Goal: Task Accomplishment & Management: Manage account settings

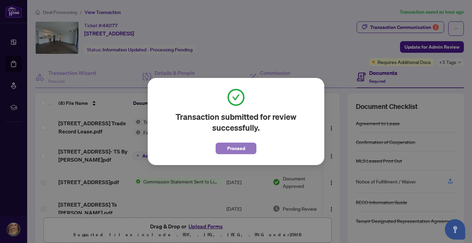
click at [238, 147] on span "Proceed" at bounding box center [236, 148] width 18 height 11
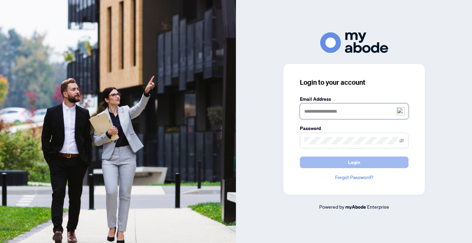
type input "**********"
click at [362, 162] on button "Login" at bounding box center [354, 162] width 109 height 12
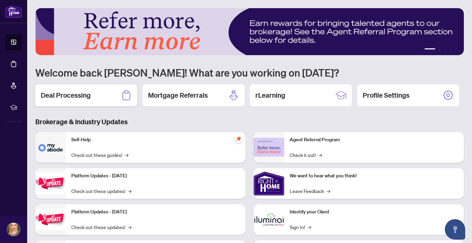
click at [93, 93] on div "Deal Processing" at bounding box center [86, 95] width 102 height 22
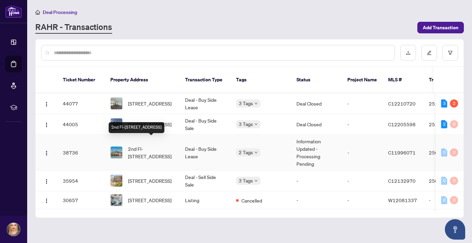
scroll to position [3, 0]
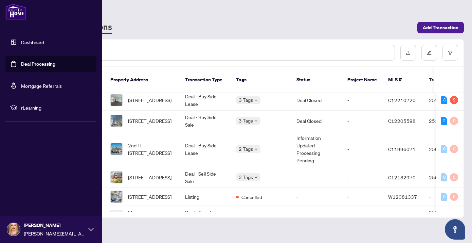
click at [28, 41] on link "Dashboard" at bounding box center [32, 42] width 23 height 6
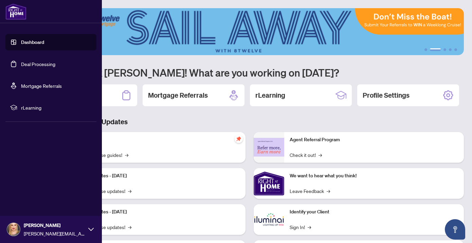
click at [94, 229] on div "Carrie Alexander carrie@carrieandana.com" at bounding box center [51, 228] width 102 height 27
click at [31, 184] on span "Logout" at bounding box center [27, 188] width 15 height 11
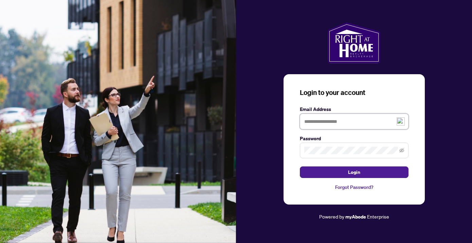
click at [324, 117] on input "text" at bounding box center [354, 121] width 109 height 16
type input "**********"
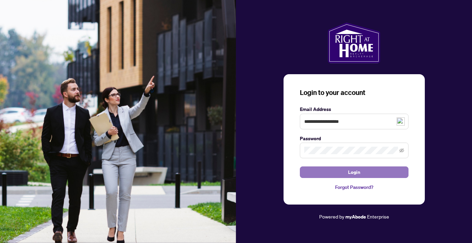
click at [345, 175] on button "Login" at bounding box center [354, 172] width 109 height 12
